Goal: Task Accomplishment & Management: Complete application form

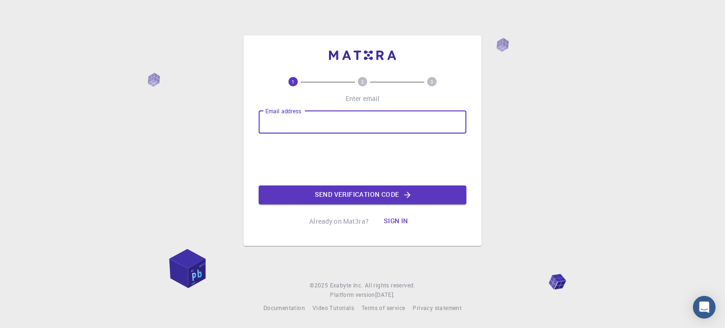
type input "[EMAIL_ADDRESS][DOMAIN_NAME]"
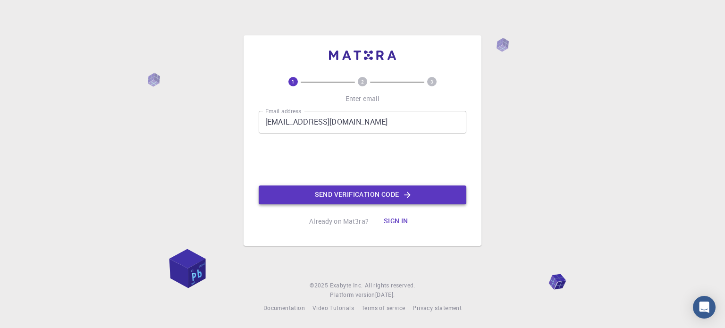
click at [321, 192] on button "Send verification code" at bounding box center [362, 194] width 208 height 19
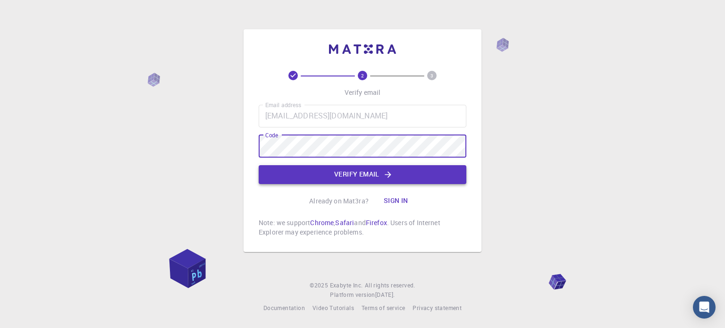
click at [297, 178] on button "Verify email" at bounding box center [362, 174] width 208 height 19
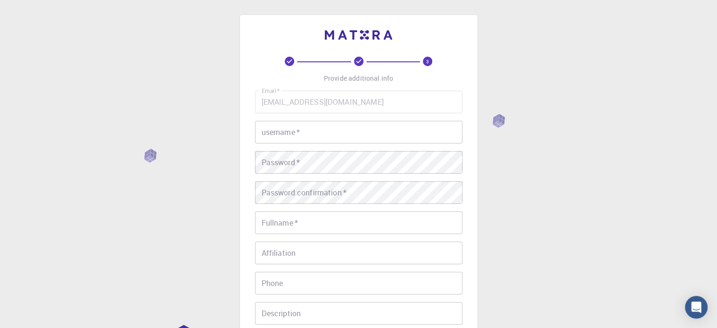
click at [284, 137] on input "username   *" at bounding box center [359, 132] width 208 height 23
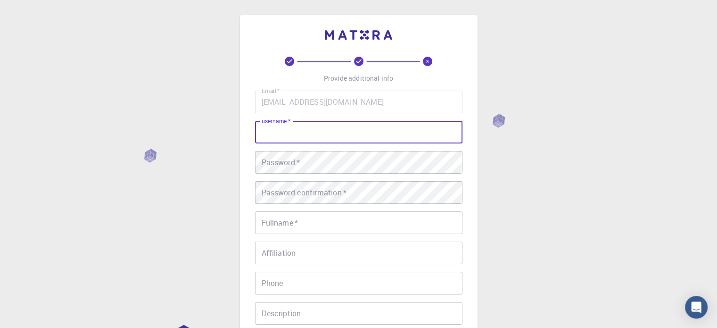
click at [285, 147] on div "Email   * [EMAIL_ADDRESS][DOMAIN_NAME] Email   * username   * username   * Pass…" at bounding box center [359, 220] width 208 height 259
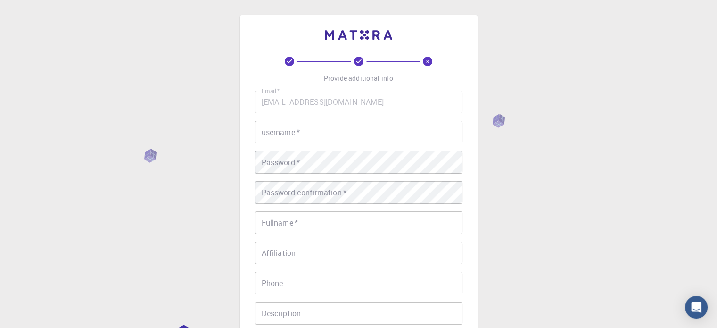
click at [282, 137] on input "username   *" at bounding box center [359, 132] width 208 height 23
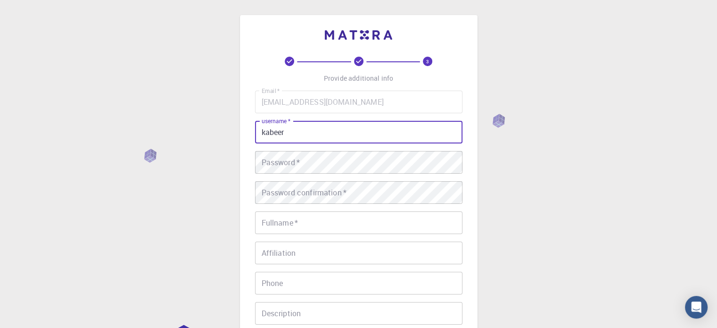
type input "kabeer"
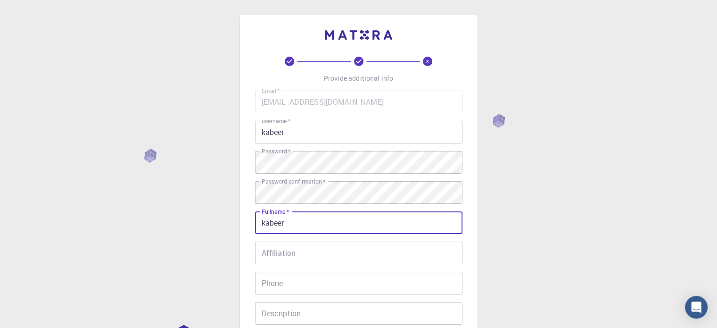
type input "kabeer"
click at [277, 258] on input "Affiliation" at bounding box center [359, 253] width 208 height 23
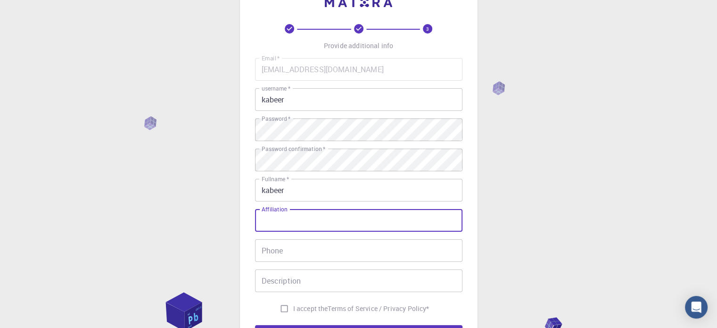
scroll to position [47, 0]
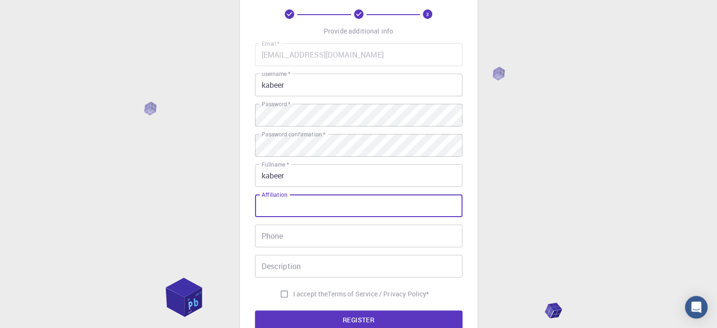
click at [283, 242] on input "Phone" at bounding box center [359, 236] width 208 height 23
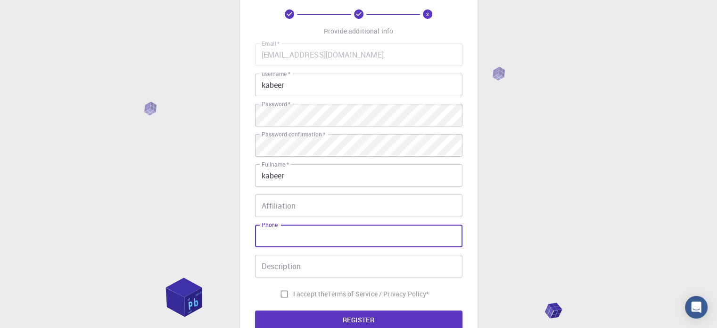
type input "0683459106"
click at [319, 266] on input "Description" at bounding box center [359, 266] width 208 height 23
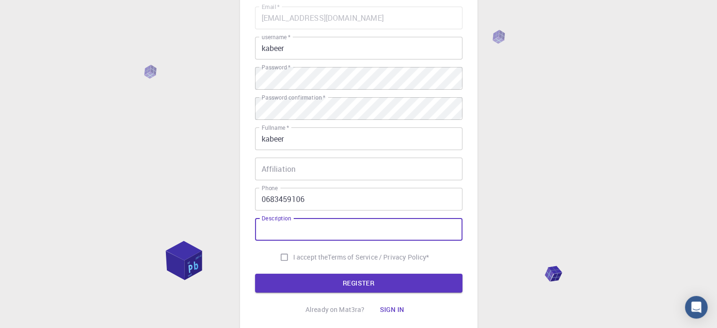
scroll to position [152, 0]
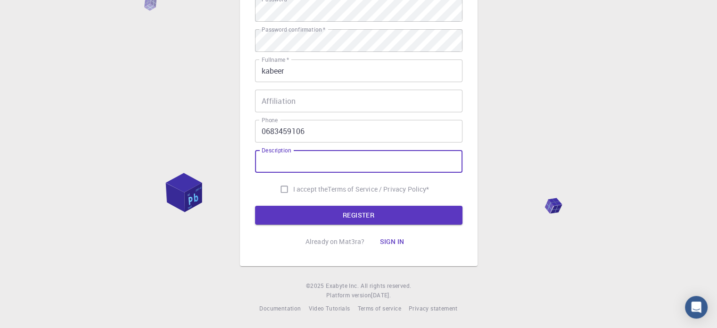
click at [284, 190] on input "I accept the Terms of Service / Privacy Policy *" at bounding box center [284, 189] width 18 height 18
checkbox input "true"
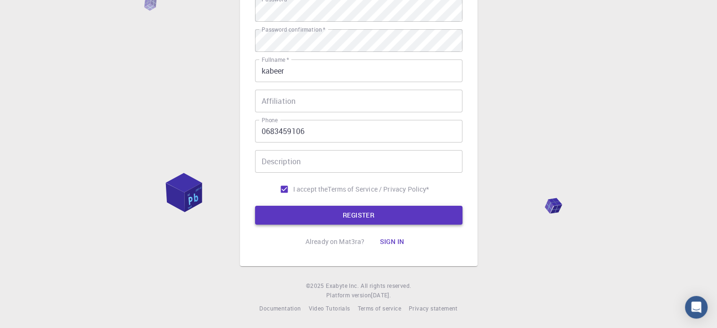
click at [284, 212] on button "REGISTER" at bounding box center [359, 215] width 208 height 19
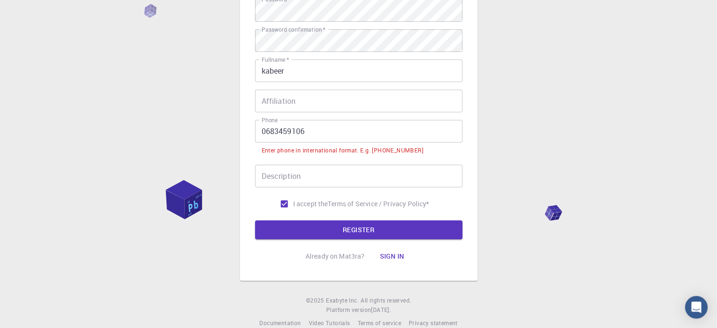
click at [270, 133] on input "0683459106" at bounding box center [359, 131] width 208 height 23
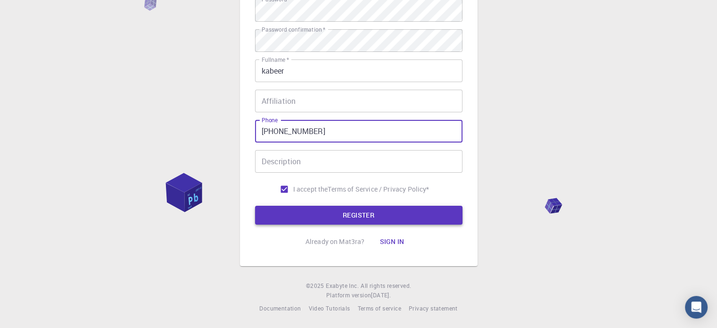
type input "[PHONE_NUMBER]"
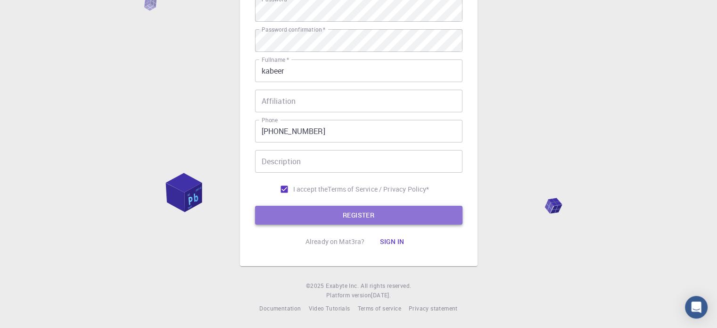
click at [281, 211] on button "REGISTER" at bounding box center [359, 215] width 208 height 19
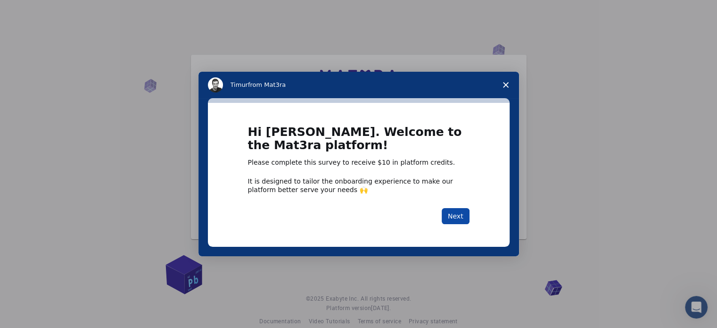
click at [448, 212] on button "Next" at bounding box center [456, 216] width 28 height 16
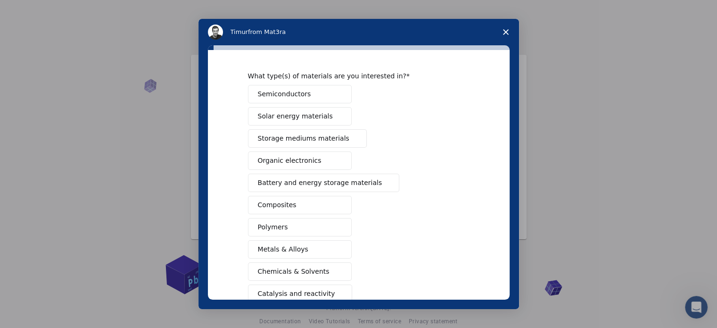
scroll to position [47, 0]
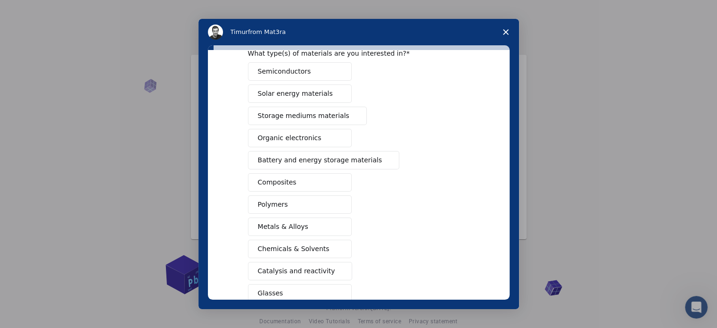
click at [283, 192] on div "Semiconductors Solar energy materials Storage mediums materials Organic electro…" at bounding box center [359, 193] width 222 height 262
click at [279, 201] on span "Polymers" at bounding box center [273, 205] width 30 height 10
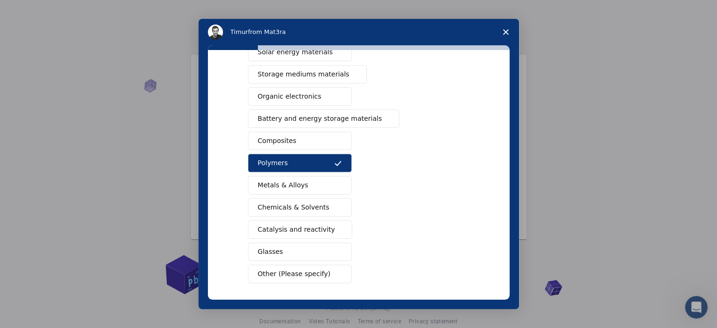
scroll to position [125, 0]
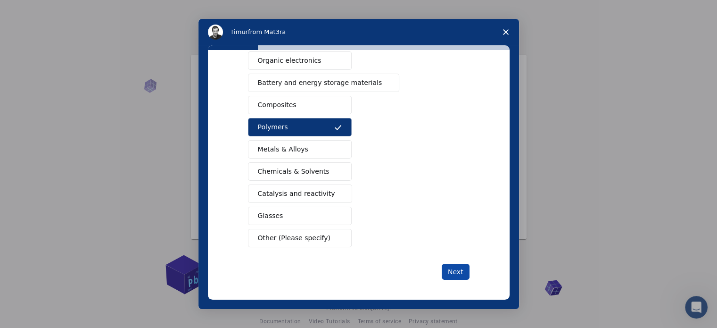
click at [453, 267] on button "Next" at bounding box center [456, 272] width 28 height 16
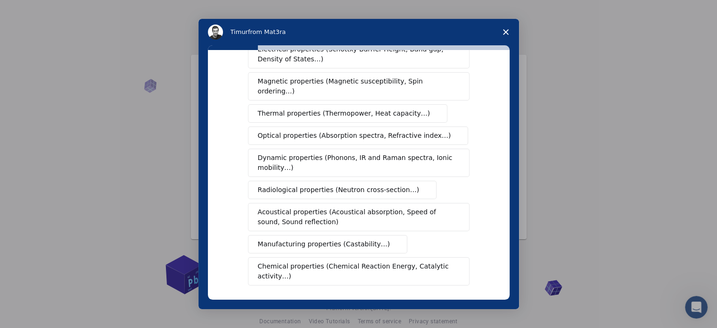
scroll to position [94, 0]
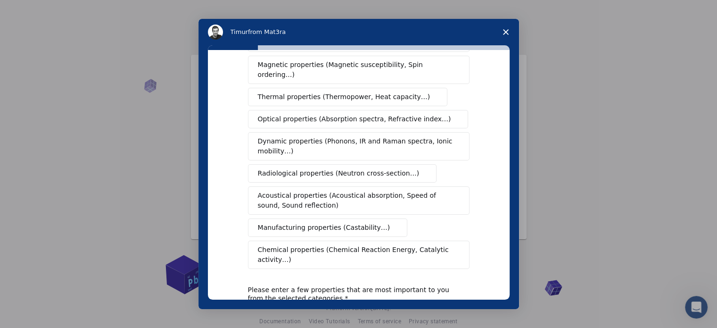
click at [312, 223] on span "Manufacturing properties (Castability…)" at bounding box center [324, 228] width 133 height 10
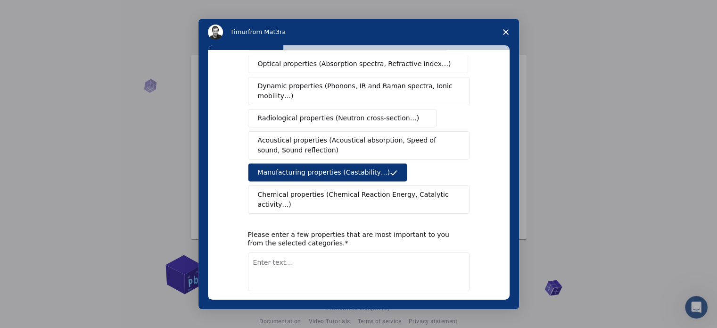
scroll to position [174, 0]
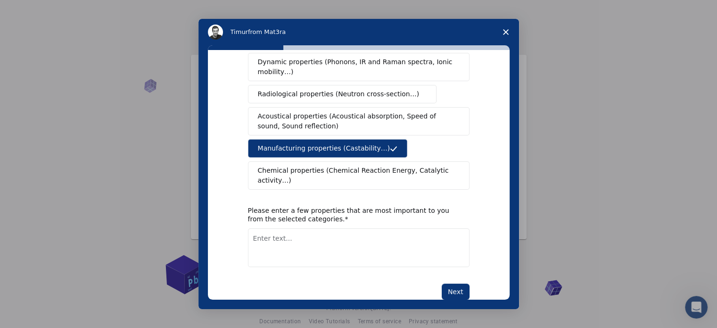
click at [475, 271] on div "What type(s) of properties are you interested in? Mechanical properties (Surfac…" at bounding box center [359, 175] width 302 height 250
click at [462, 283] on button "Next" at bounding box center [456, 291] width 28 height 16
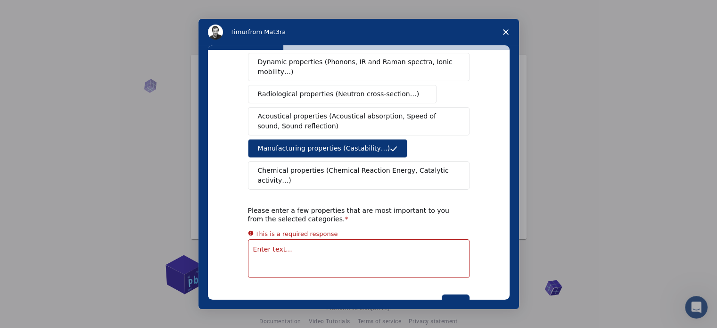
click at [507, 32] on icon "Close survey" at bounding box center [506, 32] width 6 height 6
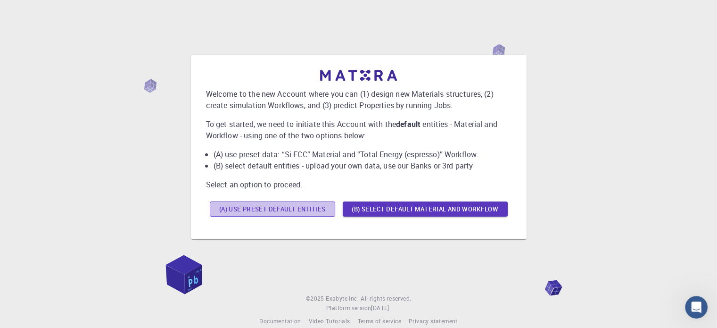
click at [304, 208] on button "(A) Use preset default entities" at bounding box center [272, 208] width 125 height 15
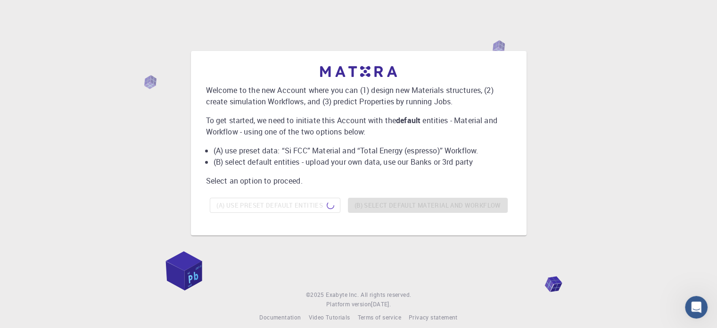
scroll to position [0, 0]
